Goal: Understand process/instructions

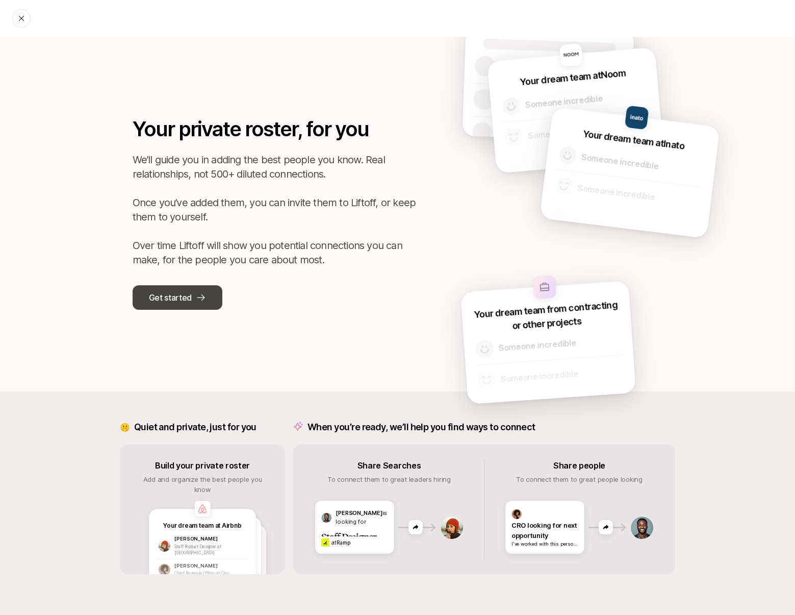
click at [166, 298] on p "Get started" at bounding box center [170, 297] width 43 height 13
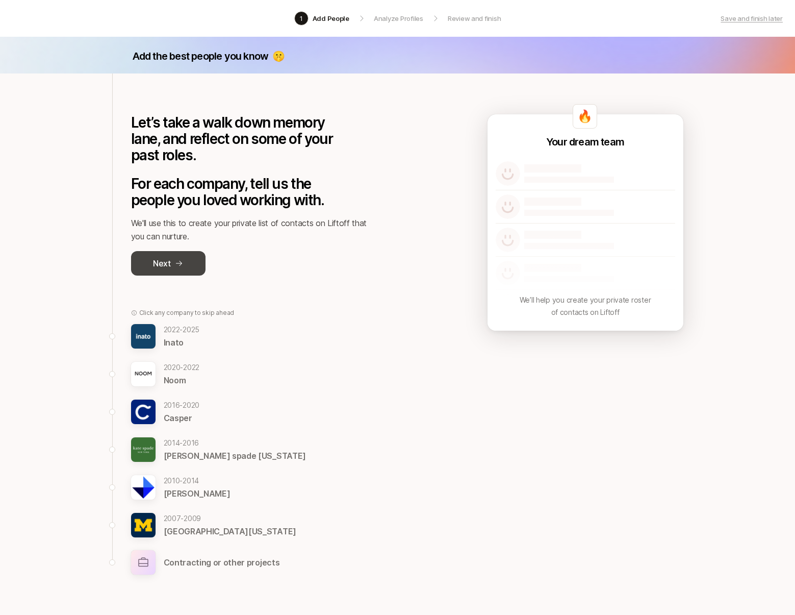
click at [161, 266] on p "Next" at bounding box center [162, 263] width 18 height 13
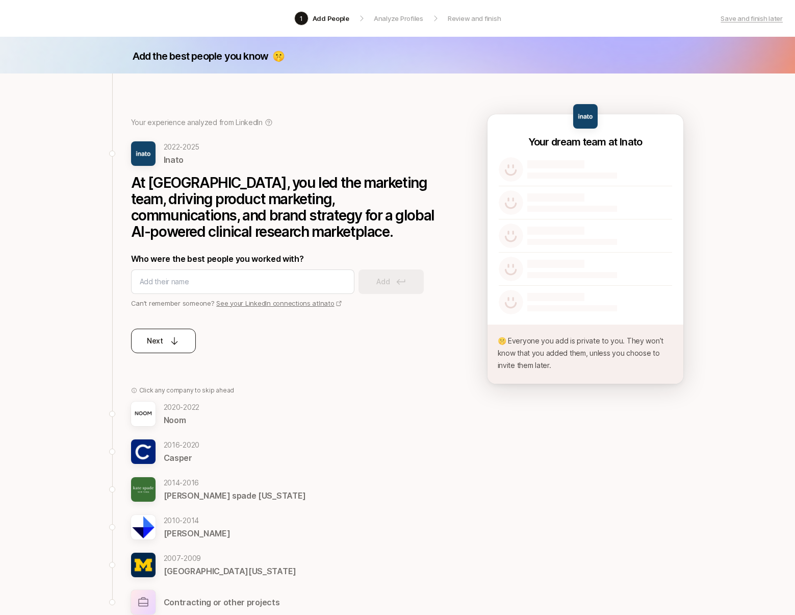
click at [169, 348] on button "Next" at bounding box center [163, 340] width 65 height 24
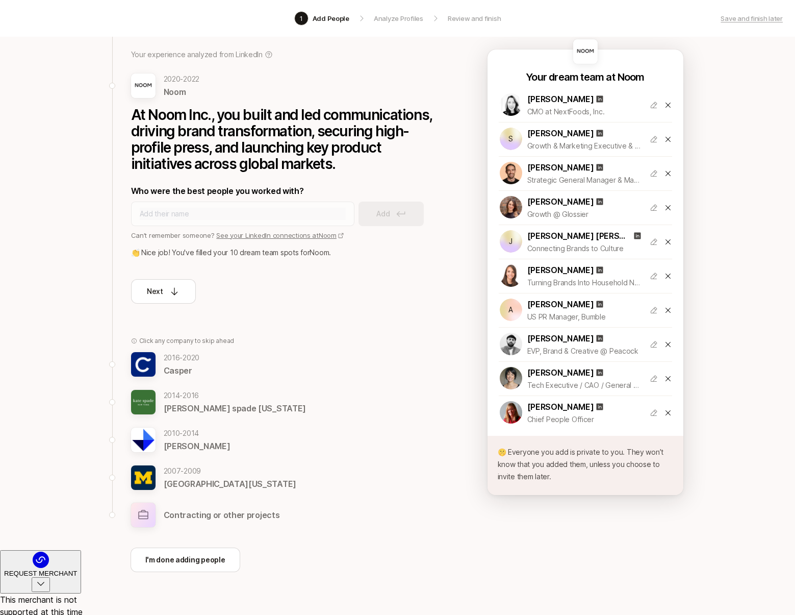
scroll to position [64, 0]
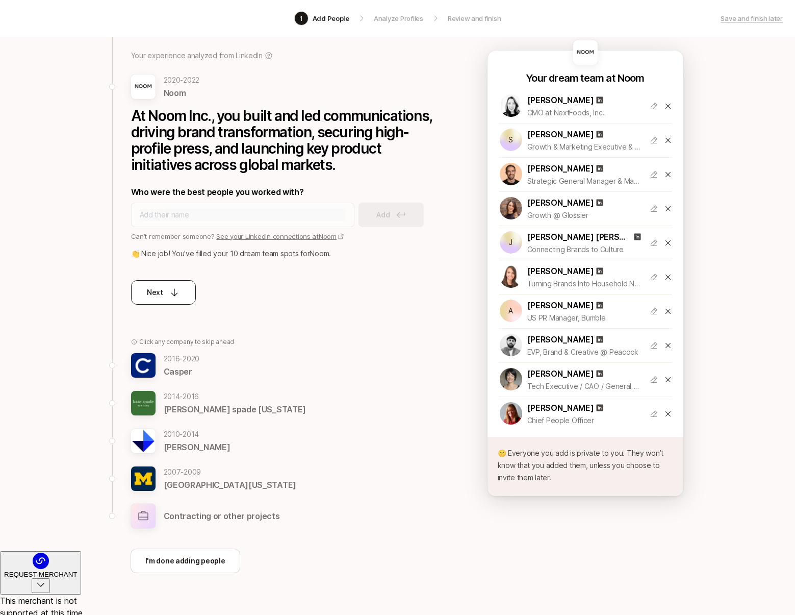
click at [170, 289] on icon at bounding box center [174, 292] width 10 height 10
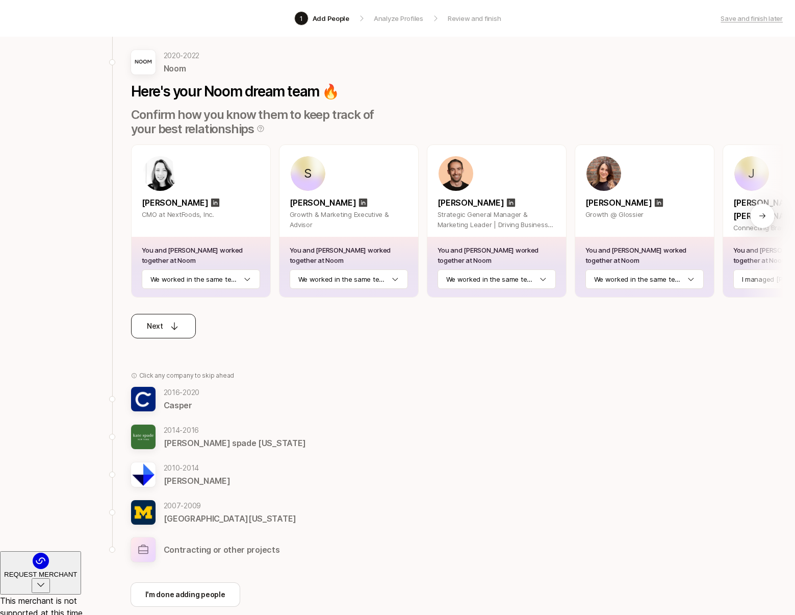
click at [170, 331] on div "Next" at bounding box center [163, 326] width 33 height 12
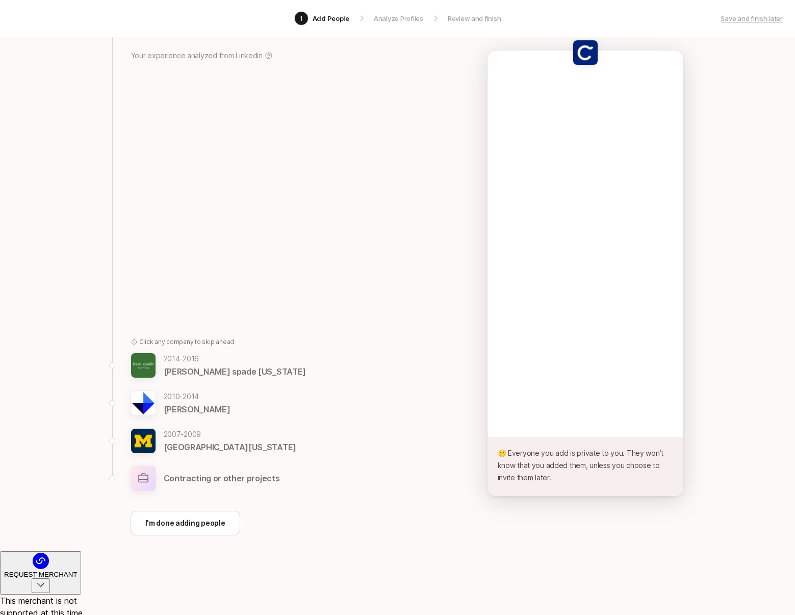
scroll to position [49, 0]
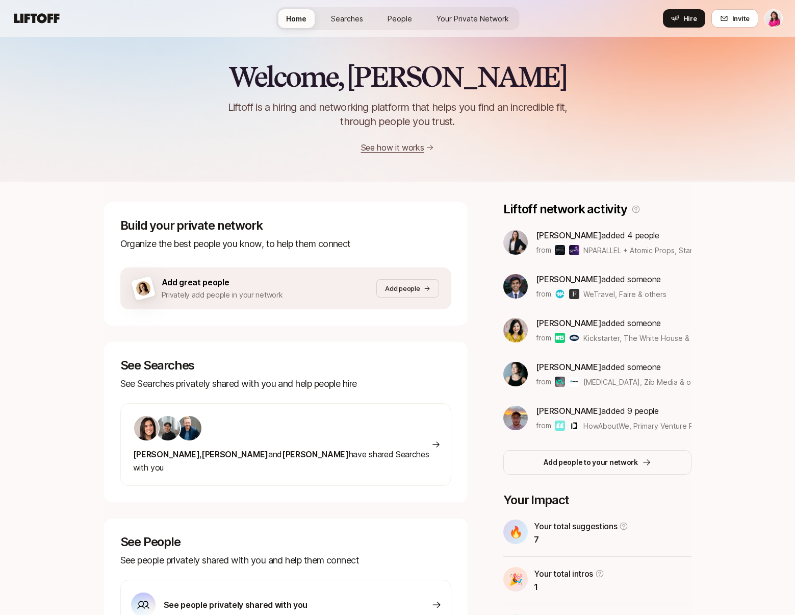
scroll to position [9, 0]
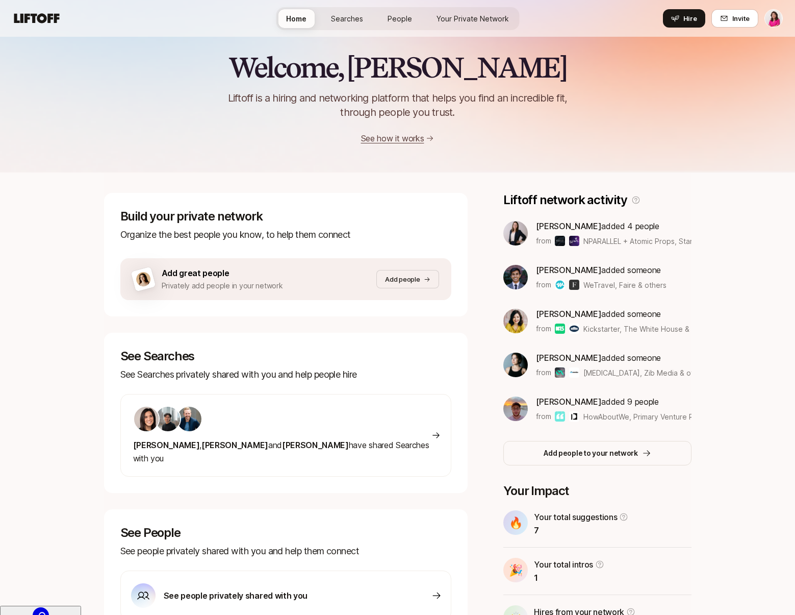
click at [340, 16] on span "Searches" at bounding box center [347, 18] width 32 height 11
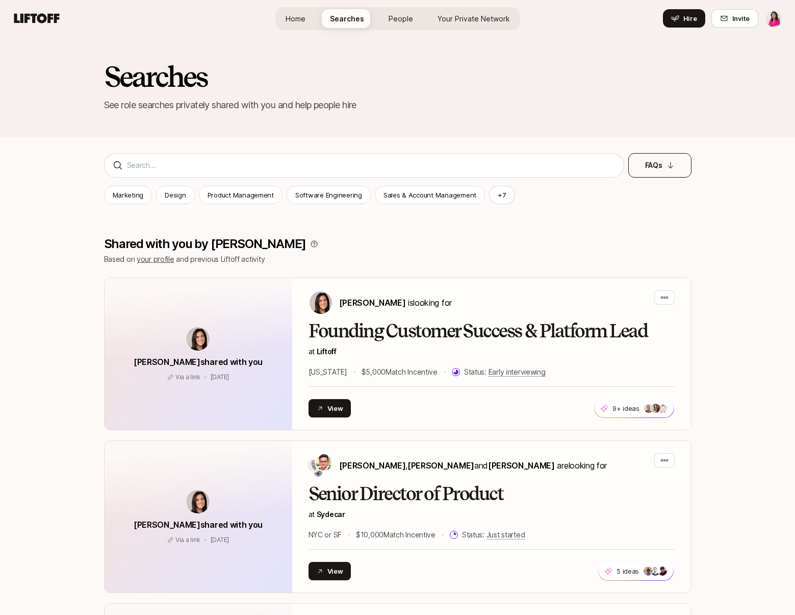
click at [672, 159] on button "FAQs" at bounding box center [659, 165] width 63 height 24
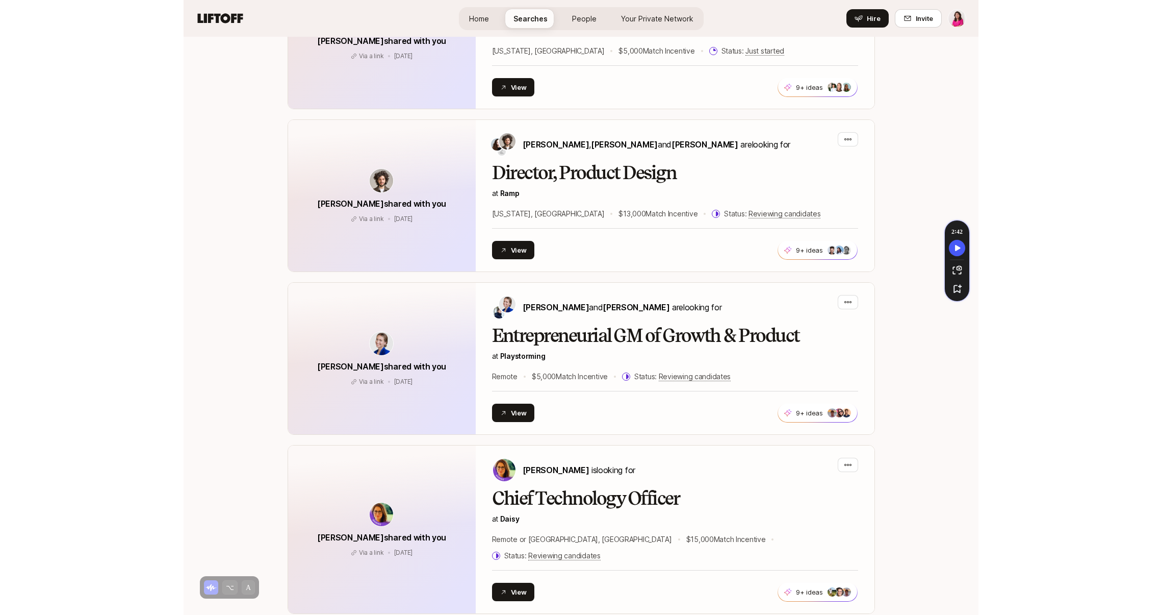
scroll to position [2893, 0]
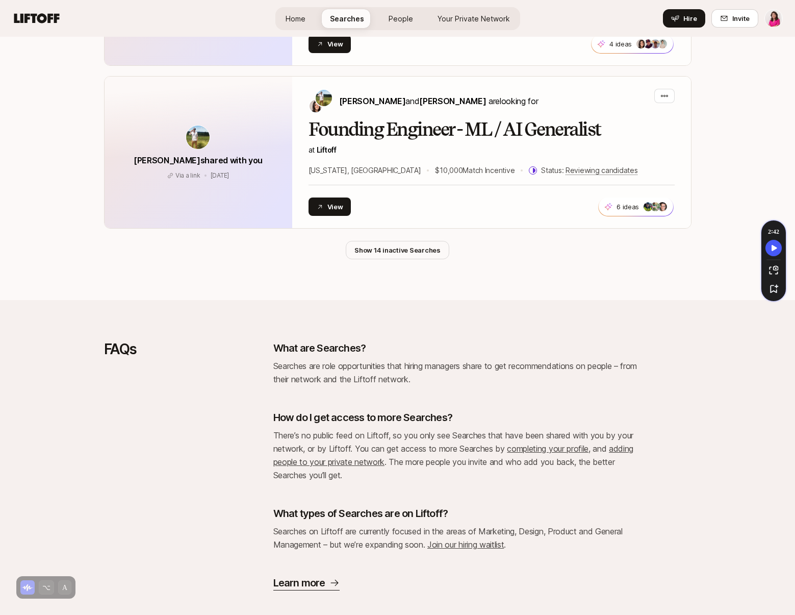
click at [346, 359] on p "Searches are role opportunities that hiring managers share to get recommendatio…" at bounding box center [456, 372] width 367 height 27
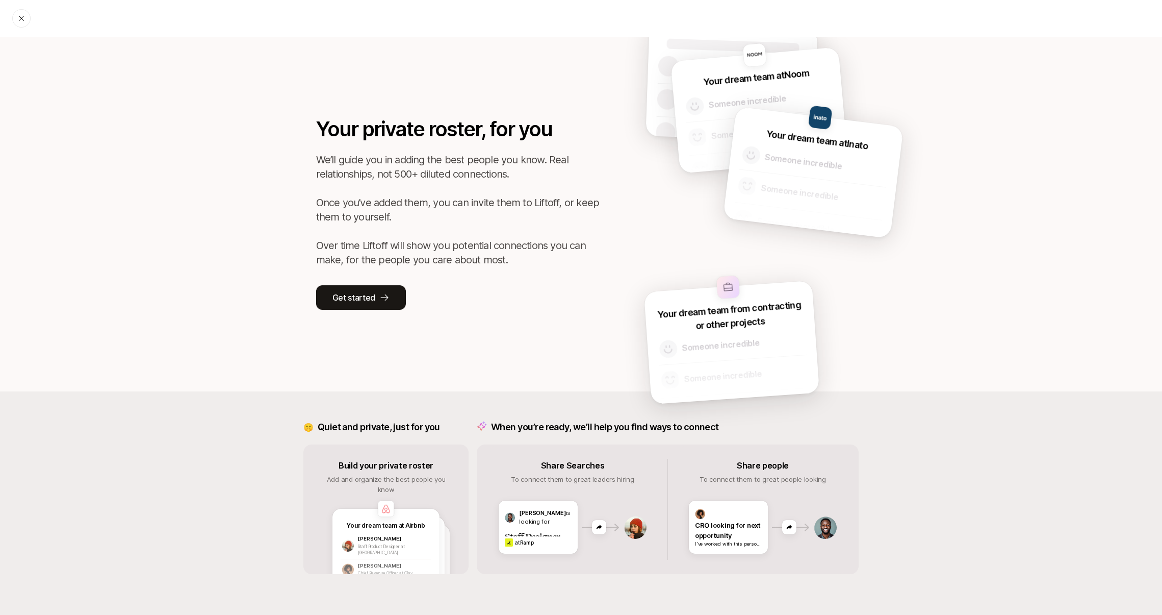
click at [116, 434] on div "🤫 Quiet and private, just for you Build your private roster Add and organize th…" at bounding box center [581, 502] width 1162 height 223
